Goal: Navigation & Orientation: Find specific page/section

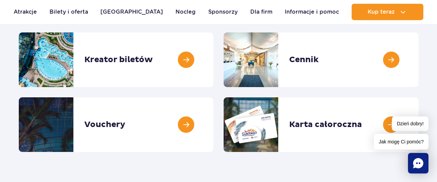
scroll to position [101, 0]
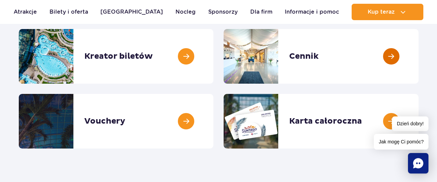
click at [419, 56] on link at bounding box center [419, 56] width 0 height 55
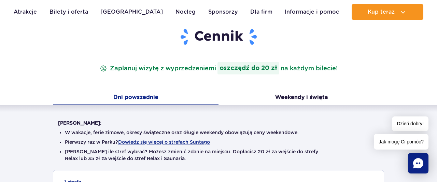
scroll to position [66, 0]
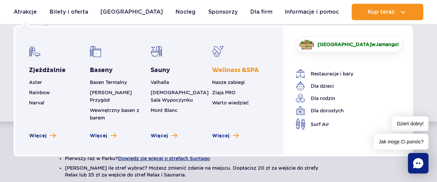
click at [225, 71] on span "Wellness & SPA" at bounding box center [235, 70] width 47 height 8
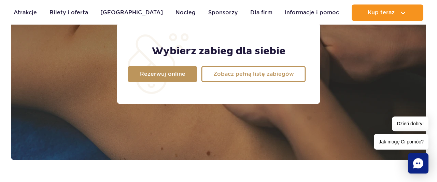
scroll to position [603, 0]
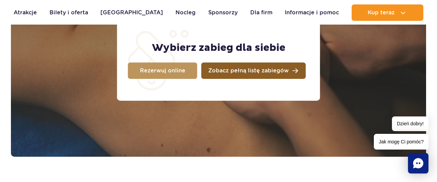
click at [272, 68] on span "Zobacz pełną listę zabiegów" at bounding box center [248, 70] width 81 height 5
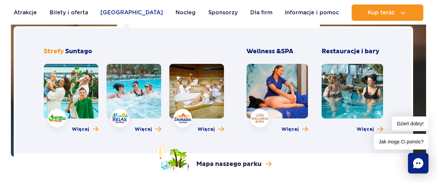
click at [113, 12] on link "[GEOGRAPHIC_DATA]" at bounding box center [131, 12] width 63 height 16
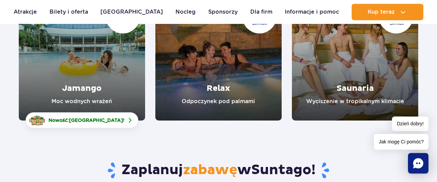
scroll to position [138, 0]
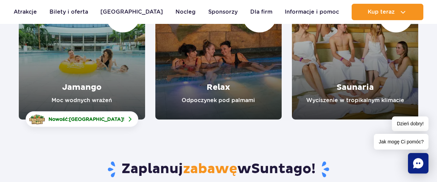
click at [242, 72] on link "Relax" at bounding box center [218, 56] width 126 height 126
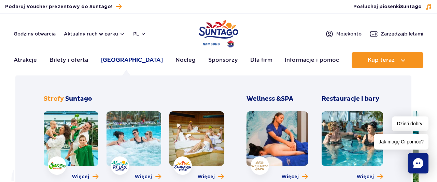
click at [121, 60] on link "[GEOGRAPHIC_DATA]" at bounding box center [131, 60] width 63 height 16
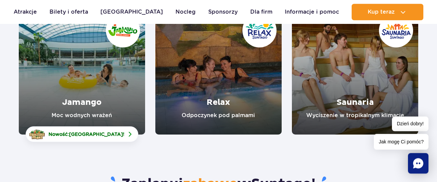
scroll to position [118, 0]
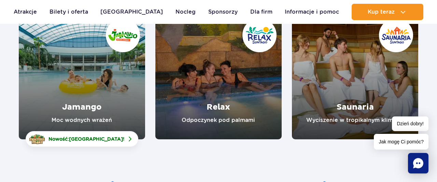
click at [355, 67] on link "Saunaria" at bounding box center [355, 76] width 126 height 126
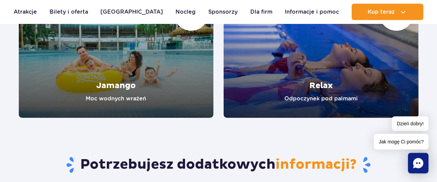
scroll to position [1323, 0]
